Goal: Task Accomplishment & Management: Manage account settings

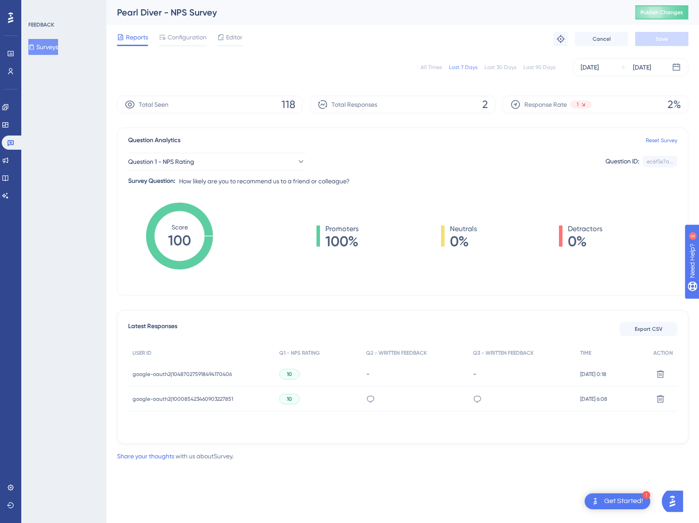
click at [186, 401] on span "google-oauth2|100085423460903227851" at bounding box center [182, 399] width 101 height 7
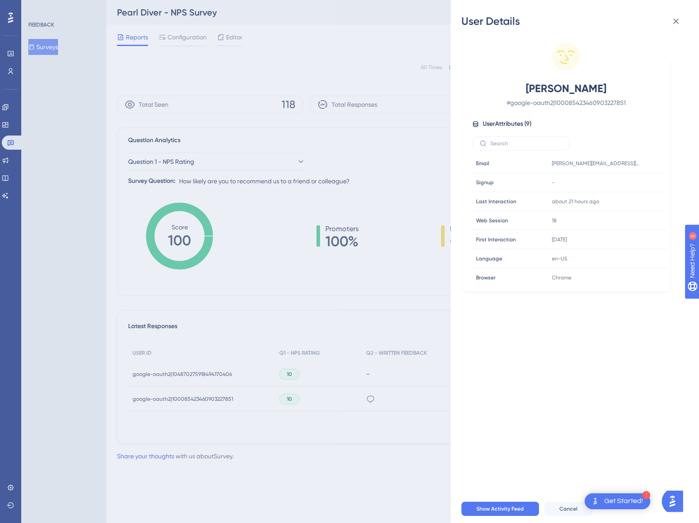
drag, startPoint x: 301, startPoint y: 404, endPoint x: 323, endPoint y: 402, distance: 21.3
click at [301, 404] on div "User Details [PERSON_NAME] # google-oauth2|100085423460903227851 User Attribute…" at bounding box center [349, 261] width 699 height 523
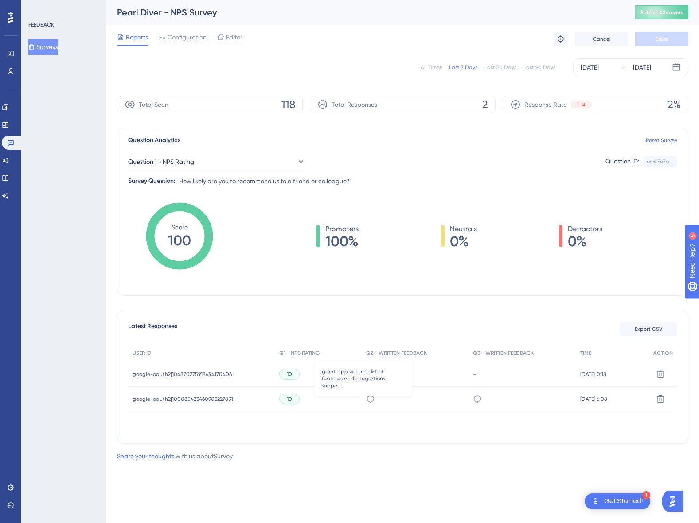
click at [366, 401] on icon at bounding box center [370, 399] width 8 height 7
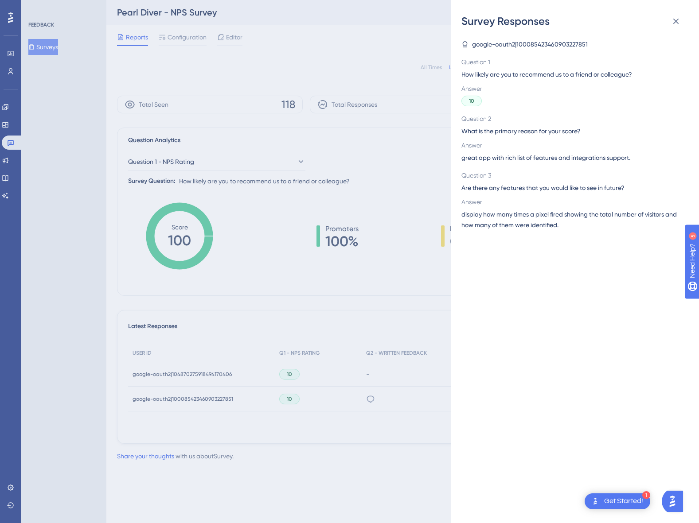
click at [323, 415] on div "Survey Responses google-oauth2|100085423460903227851 Question 1 How likely are …" at bounding box center [349, 261] width 699 height 523
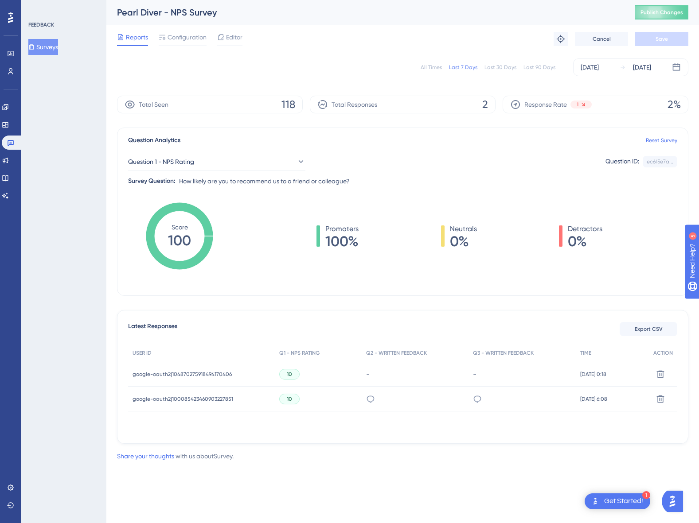
click at [431, 70] on div "All Times" at bounding box center [430, 67] width 21 height 7
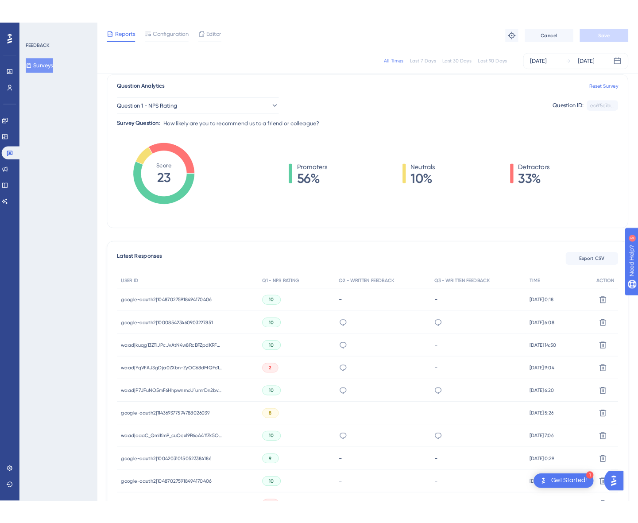
scroll to position [73, 0]
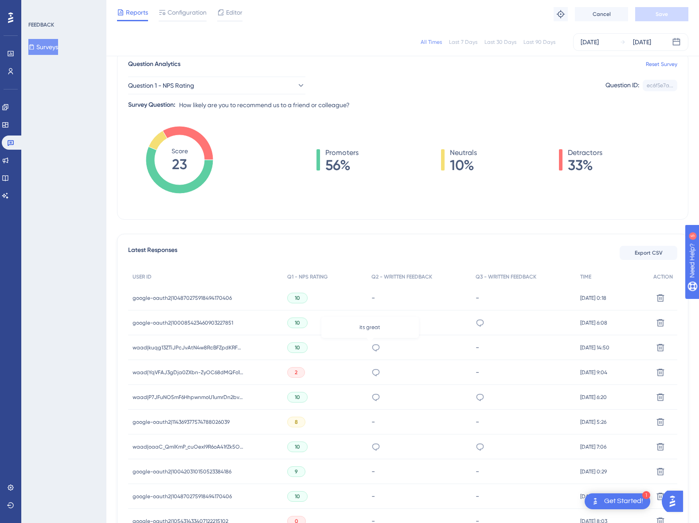
click at [371, 348] on icon at bounding box center [375, 347] width 9 height 9
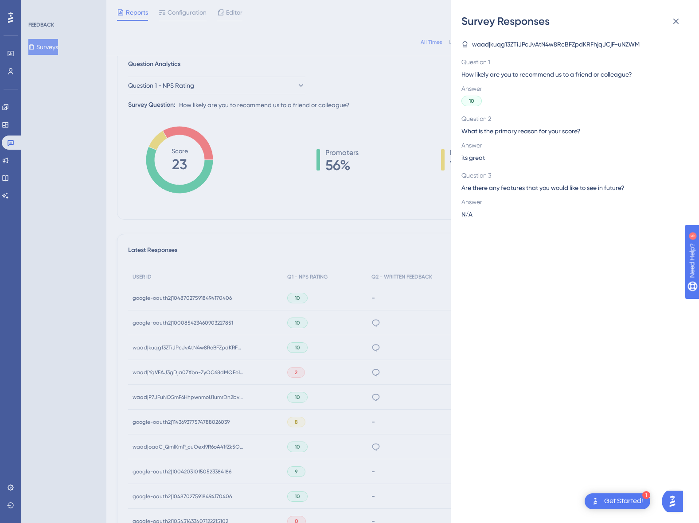
click at [370, 347] on div "Survey Responses waad|kuqg13ZTiJPcJvAtN4w8RcBFZpdKRFhjqJCjF-uNZWM Question 1 Ho…" at bounding box center [349, 261] width 699 height 523
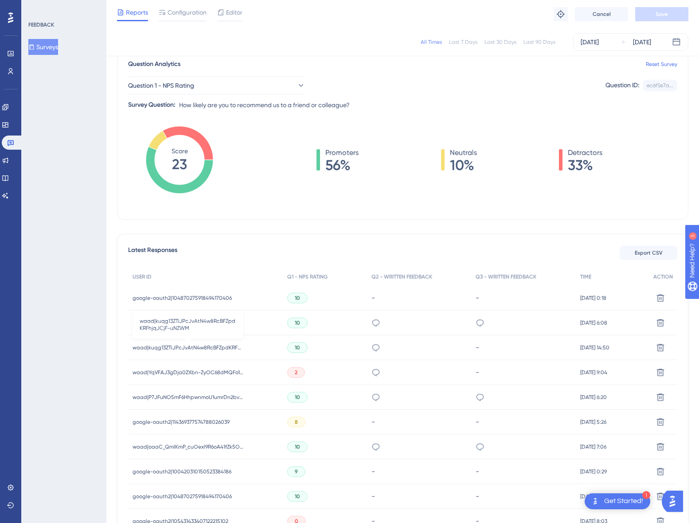
click at [221, 349] on span "waad|kuqg13ZTiJPcJvAtN4w8RcBFZpdKRFhjqJCjF-uNZWM" at bounding box center [187, 347] width 111 height 7
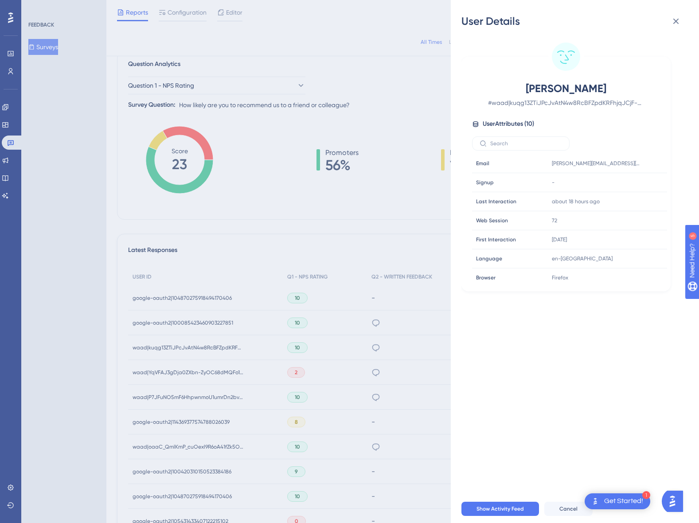
click at [316, 348] on div "User Details [PERSON_NAME] # [PERSON_NAME]|kuqg13ZTiJPcJvAtN4w8RcBFZpdKRFhjqJCj…" at bounding box center [349, 261] width 699 height 523
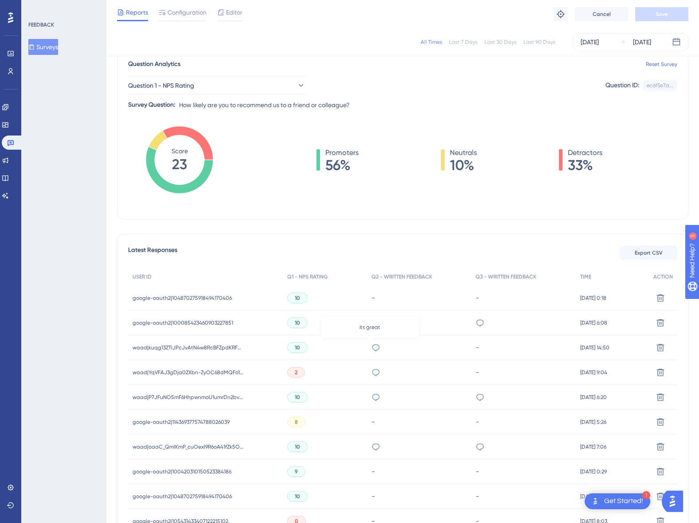
click at [371, 349] on icon at bounding box center [375, 347] width 9 height 9
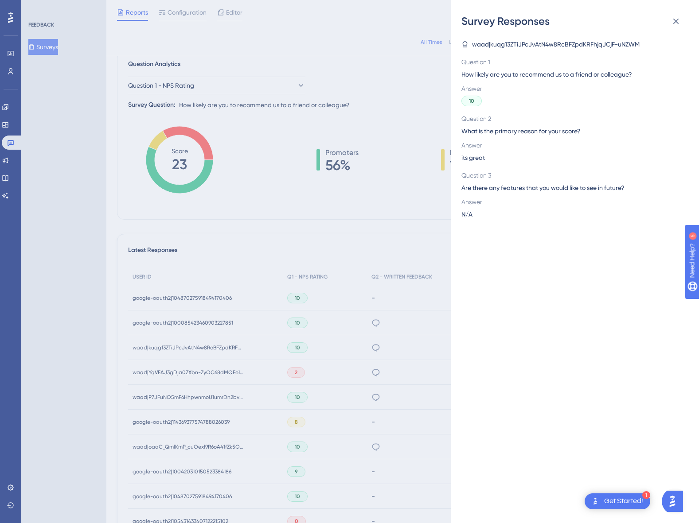
click at [350, 350] on div "Survey Responses waad|kuqg13ZTiJPcJvAtN4w8RcBFZpdKRFhjqJCjF-uNZWM Question 1 Ho…" at bounding box center [349, 261] width 699 height 523
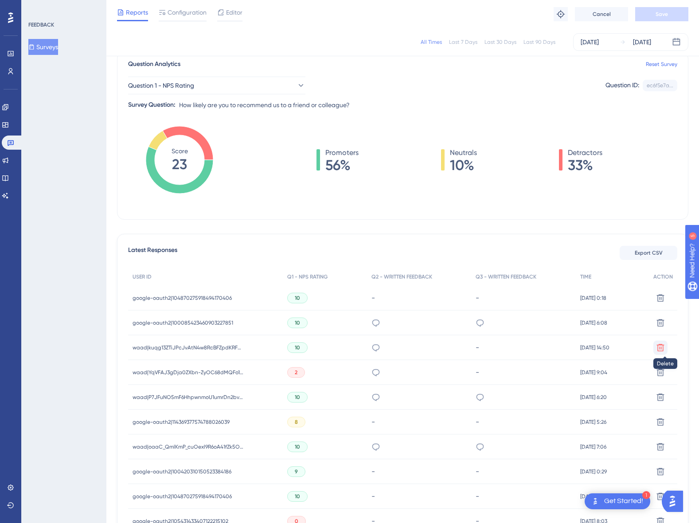
click at [658, 348] on icon at bounding box center [660, 347] width 9 height 9
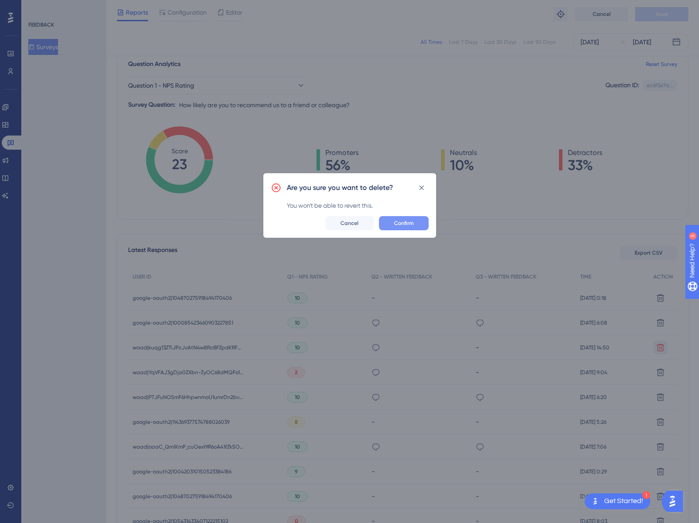
click at [391, 222] on button "Confirm" at bounding box center [404, 223] width 50 height 14
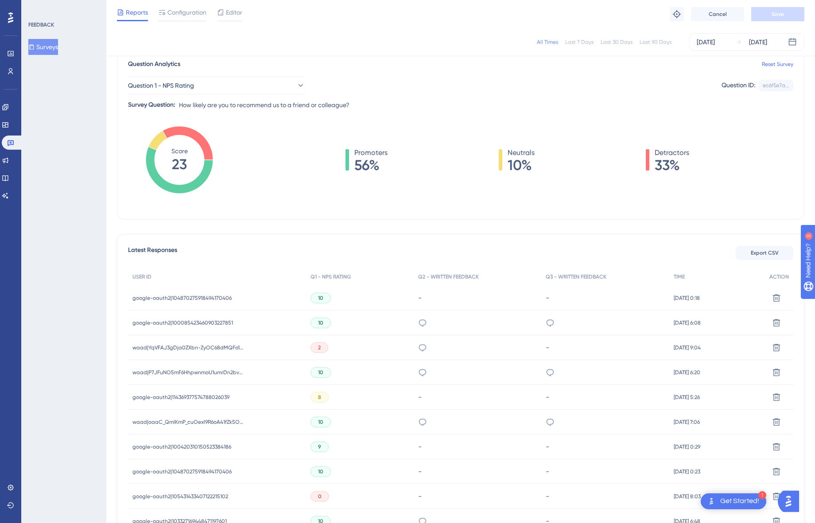
click at [195, 322] on span "google-oauth2|100085423460903227851" at bounding box center [182, 322] width 101 height 7
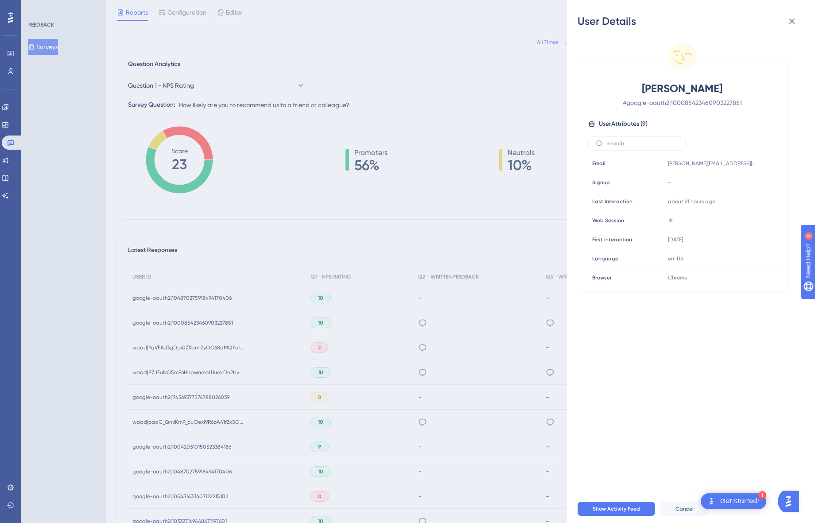
drag, startPoint x: 722, startPoint y: 89, endPoint x: 643, endPoint y: 91, distance: 78.9
click at [643, 91] on span "[PERSON_NAME]" at bounding box center [682, 89] width 156 height 14
copy span "[PERSON_NAME]"
